Goal: Task Accomplishment & Management: Use online tool/utility

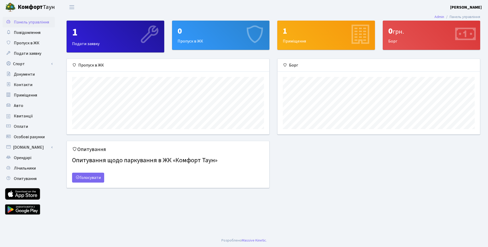
scroll to position [75, 202]
click at [32, 64] on link "Спорт" at bounding box center [29, 64] width 52 height 10
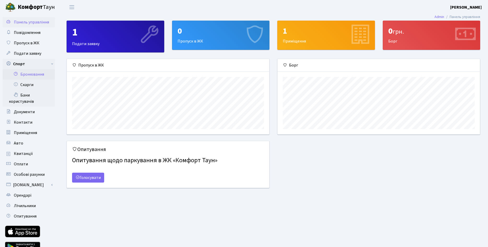
click at [35, 75] on link "Бронювання" at bounding box center [29, 74] width 52 height 10
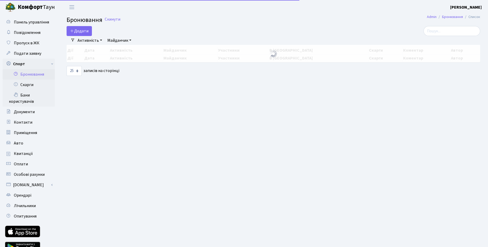
select select "25"
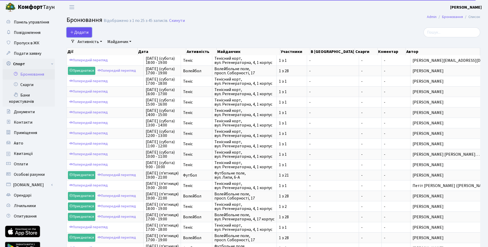
click at [79, 33] on button "Додати" at bounding box center [79, 32] width 25 height 10
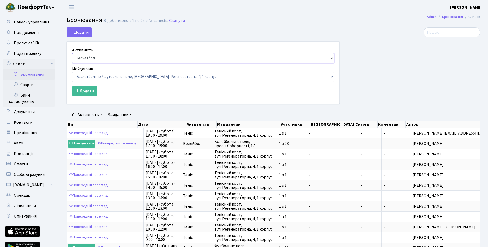
select select "1"
click option "Теніс" at bounding box center [0, 0] width 0 height 0
click at [72, 72] on select "Баскетбольне / футбольне поле, Вул. Регенераторна, 4, 1 корпус Баскетбольне пол…" at bounding box center [203, 77] width 262 height 10
select select "1"
click option "Тенісний корт, вул. Регенераторна, 4, 1 корпус" at bounding box center [0, 0] width 0 height 0
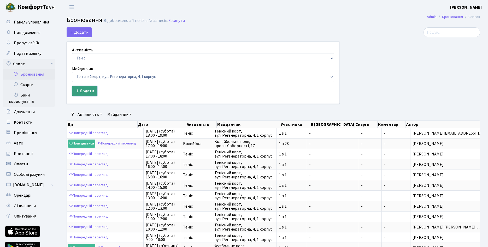
click at [90, 91] on button "Додати" at bounding box center [84, 91] width 25 height 10
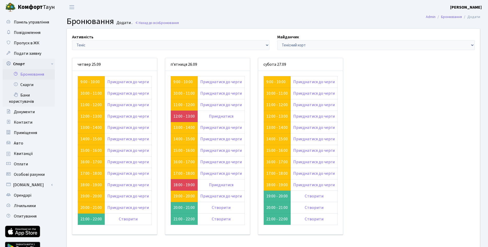
click at [406, 113] on div "Активність - Баскетбол Волейбол Йога Катання на роликах Настільний теніс [PERSO…" at bounding box center [273, 141] width 421 height 225
